Goal: Information Seeking & Learning: Compare options

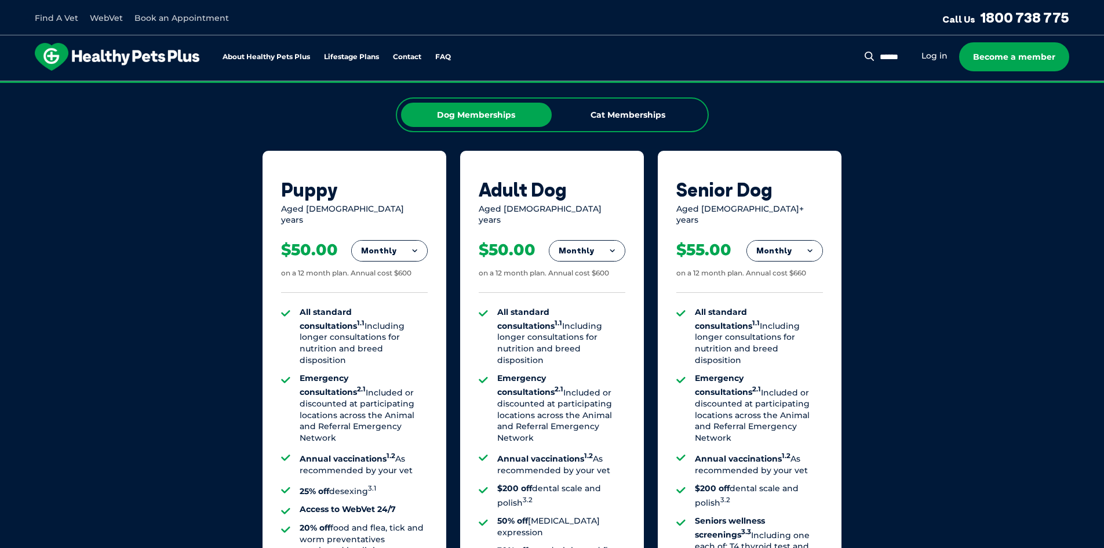
scroll to position [775, 0]
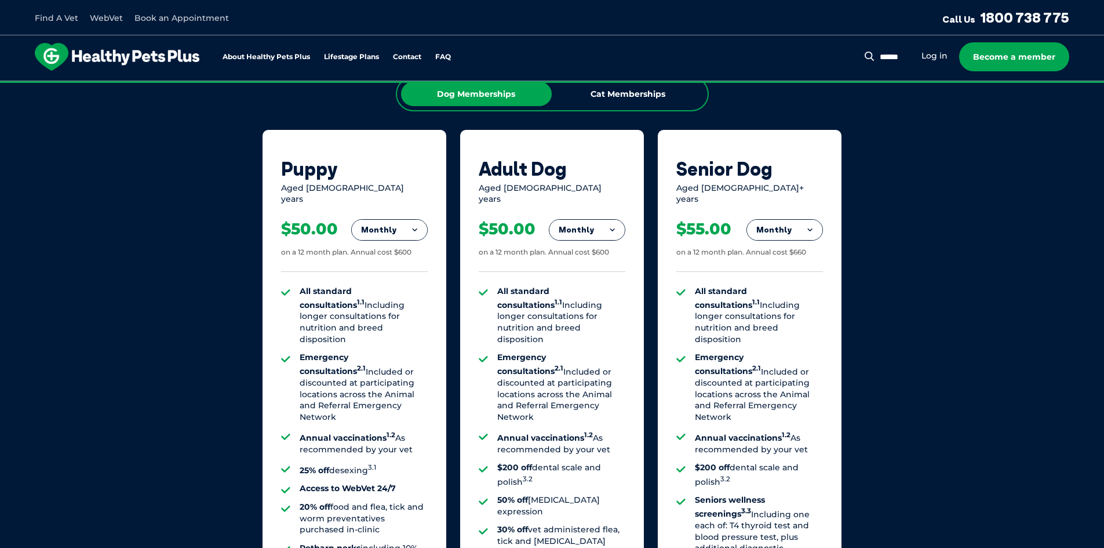
click at [401, 220] on button "Monthly" at bounding box center [389, 230] width 75 height 21
click at [308, 184] on div "Aged 0-1 years" at bounding box center [354, 194] width 147 height 23
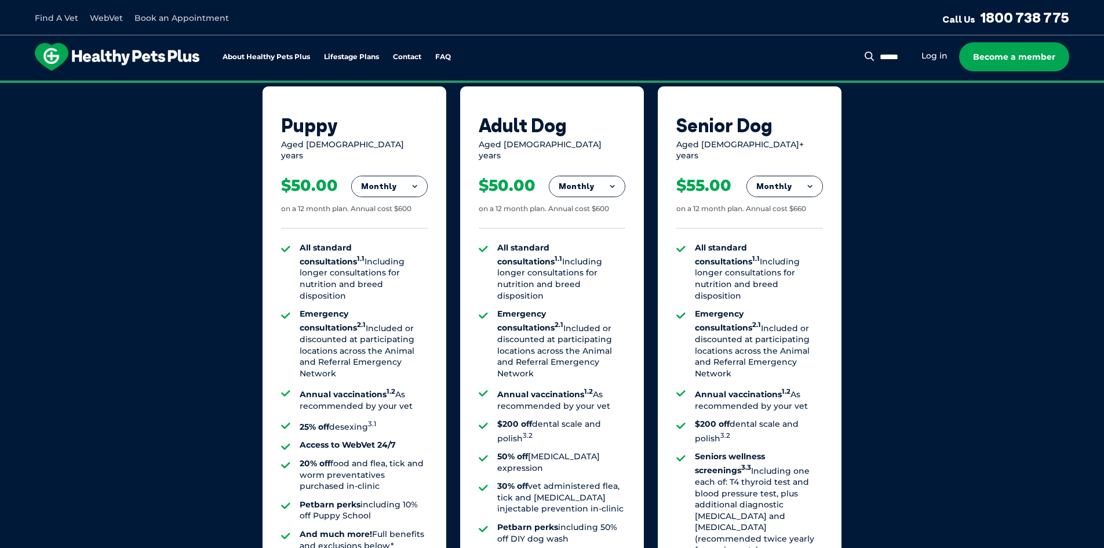
scroll to position [891, 0]
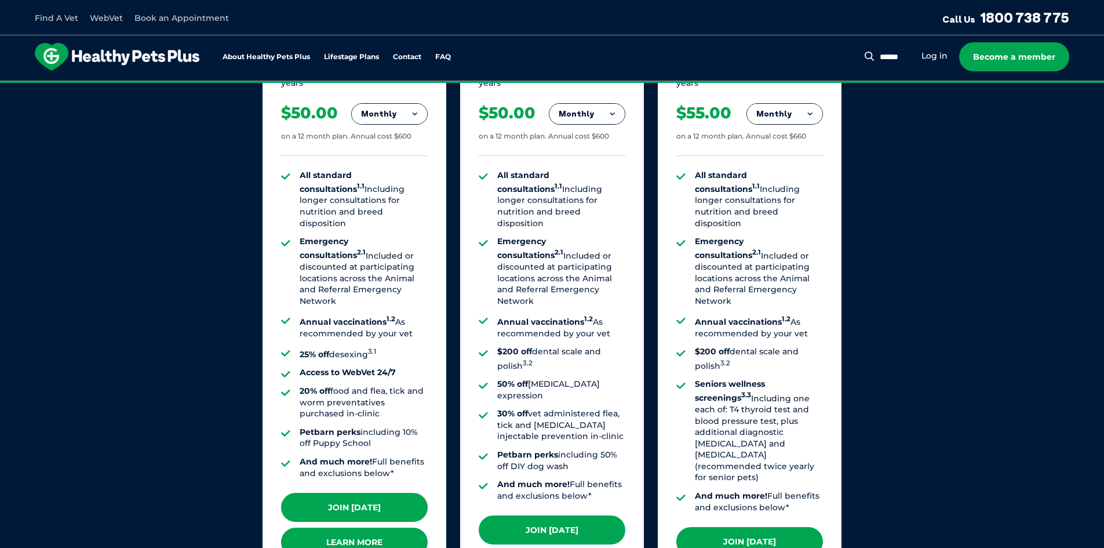
click at [369, 528] on link "Learn More" at bounding box center [354, 542] width 147 height 29
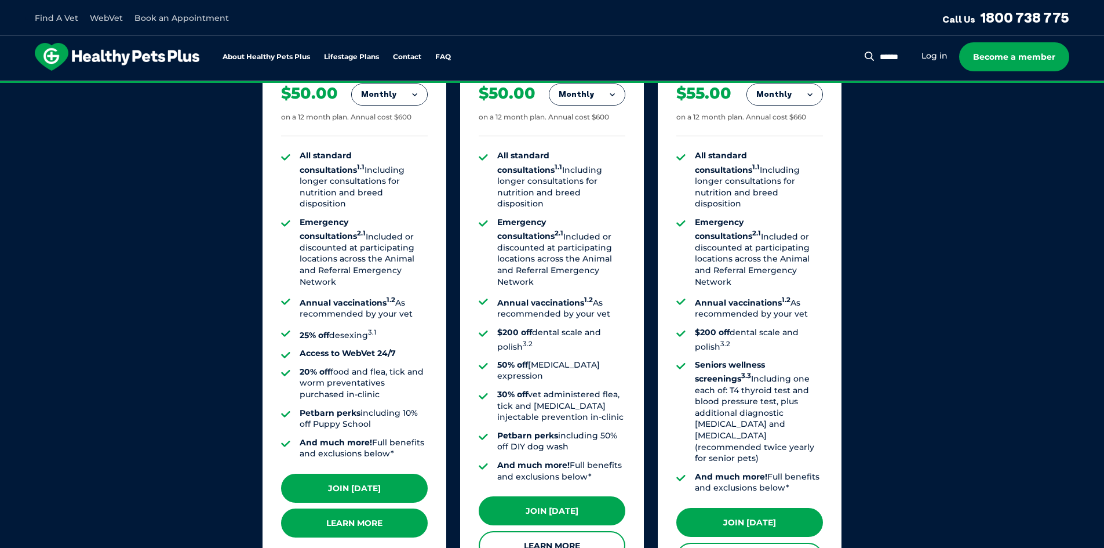
scroll to position [872, 0]
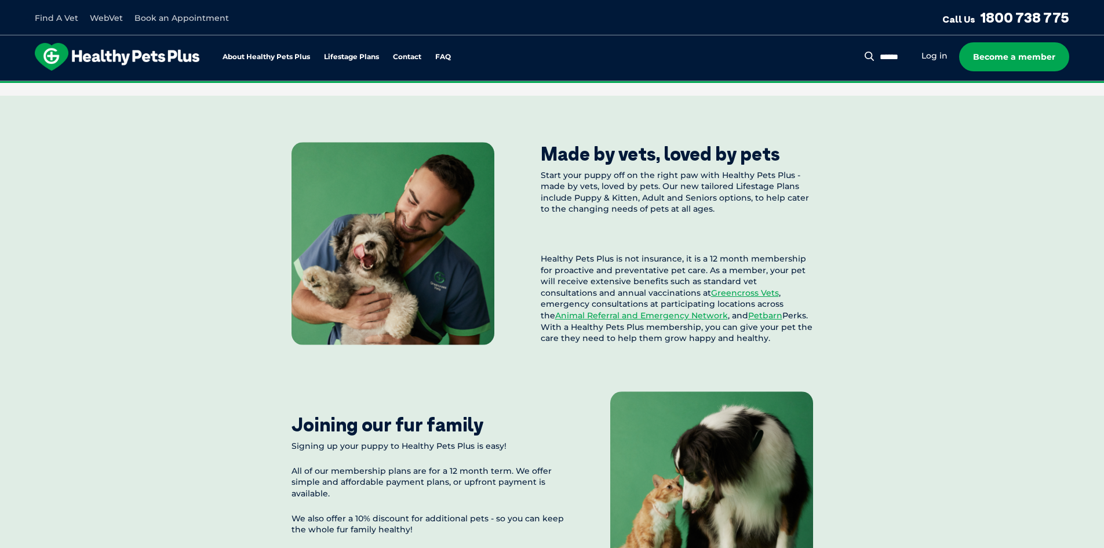
scroll to position [870, 0]
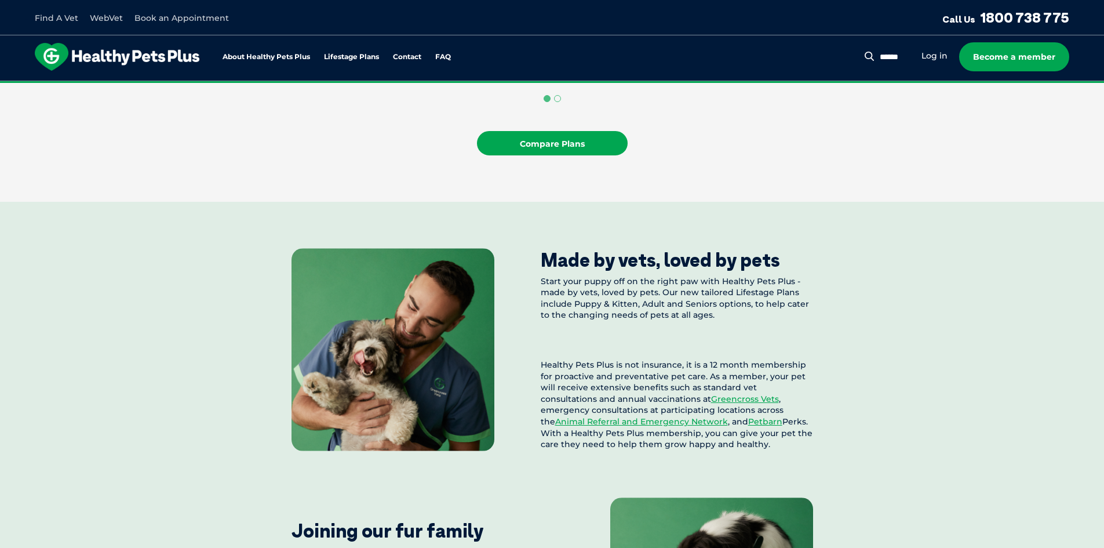
click at [573, 155] on link "Compare Plans" at bounding box center [552, 143] width 151 height 24
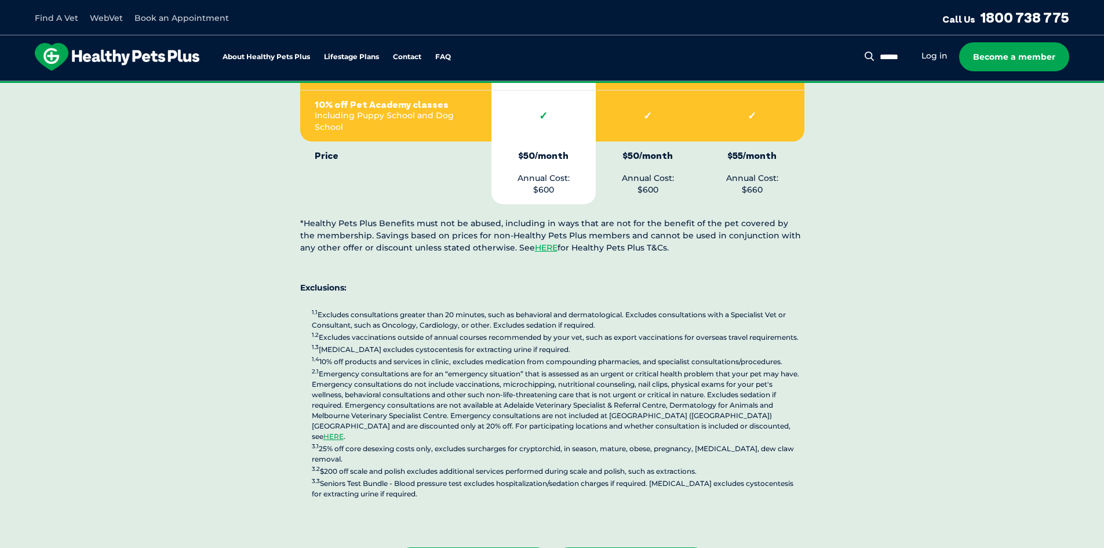
scroll to position [2802, 0]
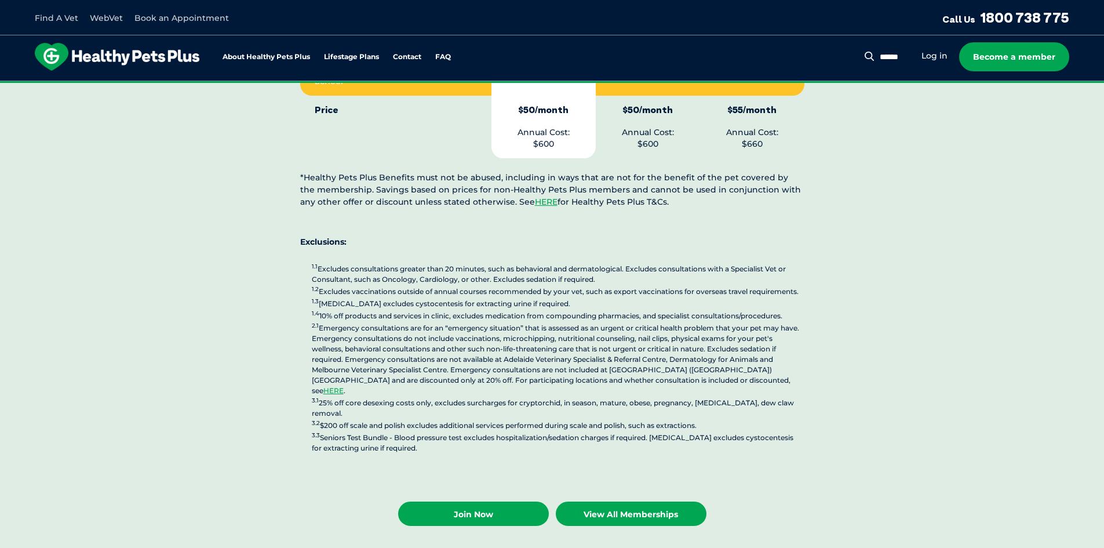
click at [627, 501] on link "View All Memberships" at bounding box center [631, 513] width 151 height 24
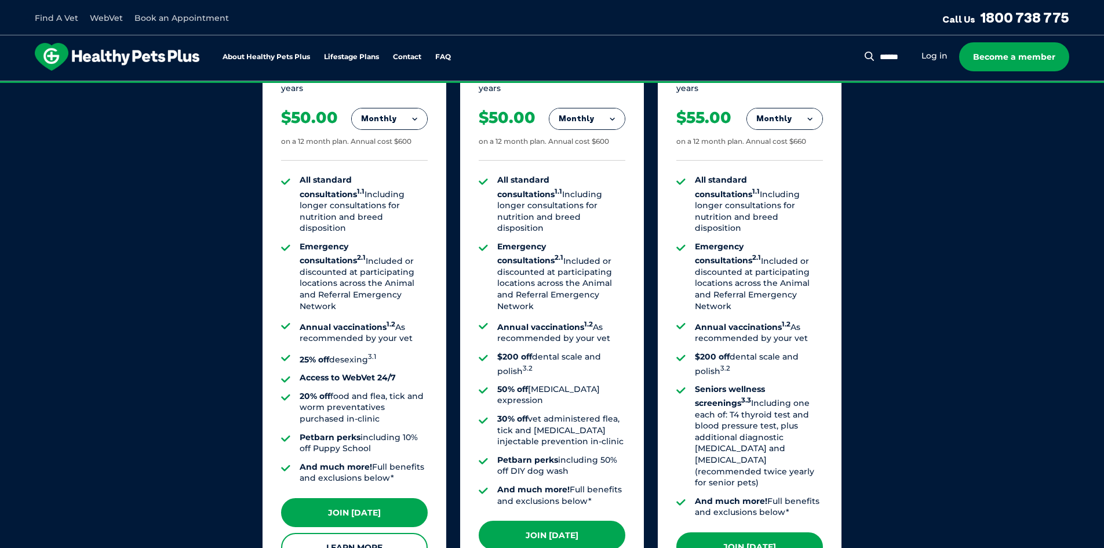
scroll to position [885, 0]
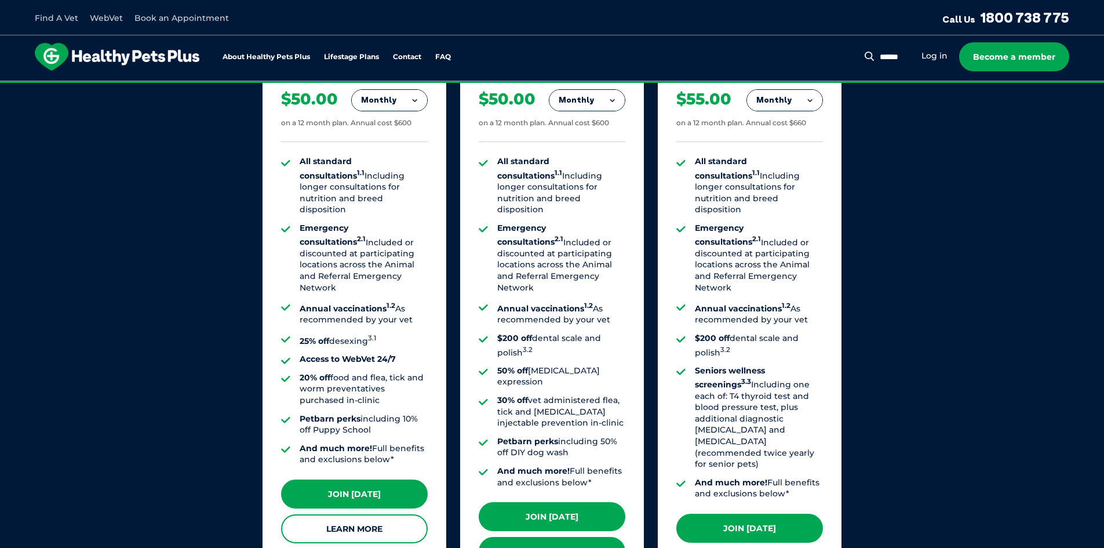
click at [534, 537] on link "Learn More" at bounding box center [552, 551] width 147 height 29
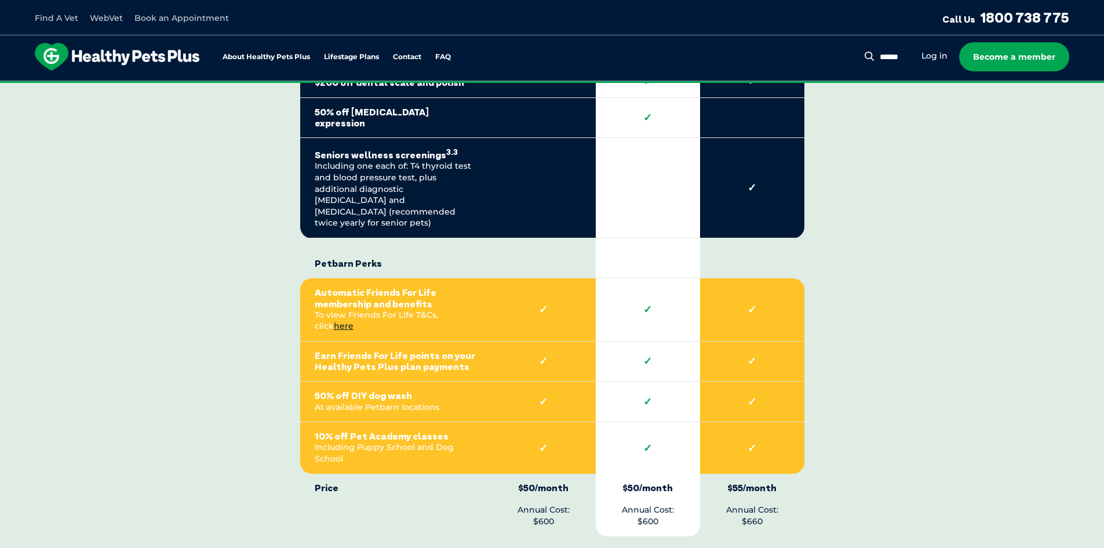
scroll to position [2493, 0]
